Goal: Information Seeking & Learning: Learn about a topic

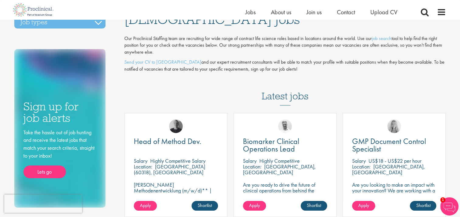
scroll to position [121, 0]
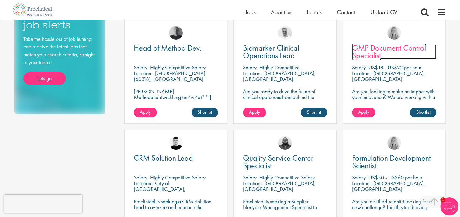
click at [368, 51] on span "GMP Document Control Specialist" at bounding box center [389, 52] width 74 height 18
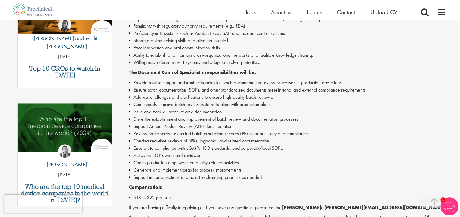
scroll to position [304, 0]
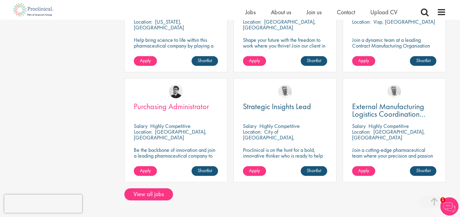
scroll to position [425, 0]
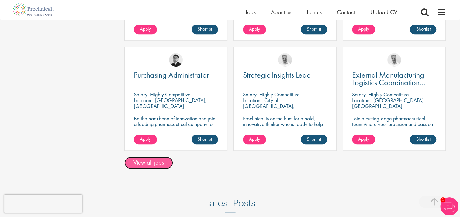
click at [138, 162] on link "View all jobs" at bounding box center [148, 163] width 49 height 12
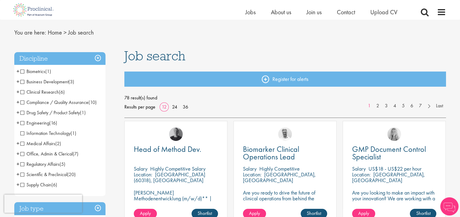
scroll to position [30, 0]
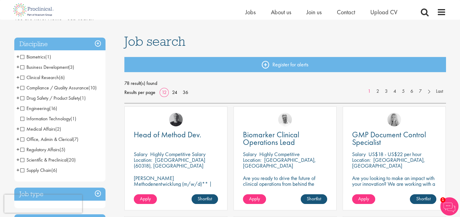
click at [23, 128] on span "Medical Affairs" at bounding box center [37, 129] width 35 height 6
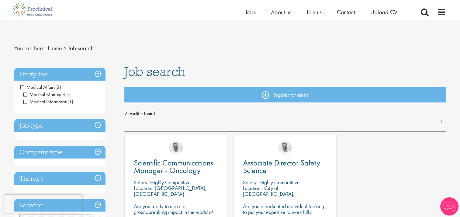
scroll to position [61, 0]
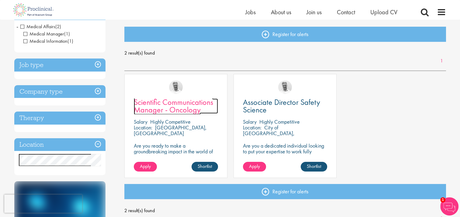
click at [166, 108] on span "Scientific Communications Manager - Oncology" at bounding box center [173, 106] width 79 height 18
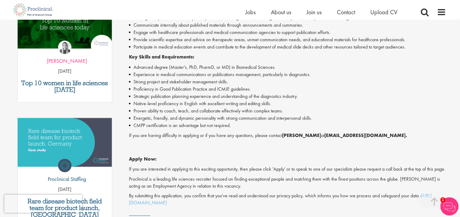
scroll to position [243, 0]
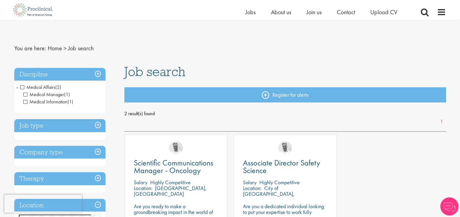
scroll to position [121, 0]
